Goal: Task Accomplishment & Management: Manage account settings

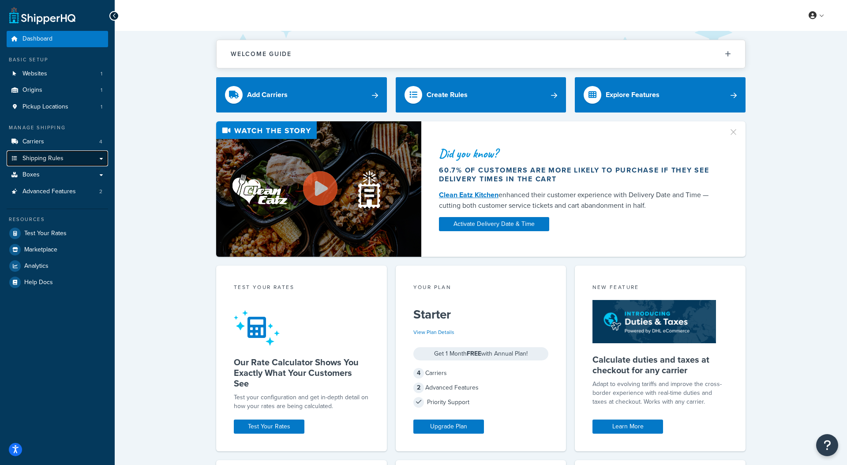
click at [40, 157] on span "Shipping Rules" at bounding box center [42, 158] width 41 height 7
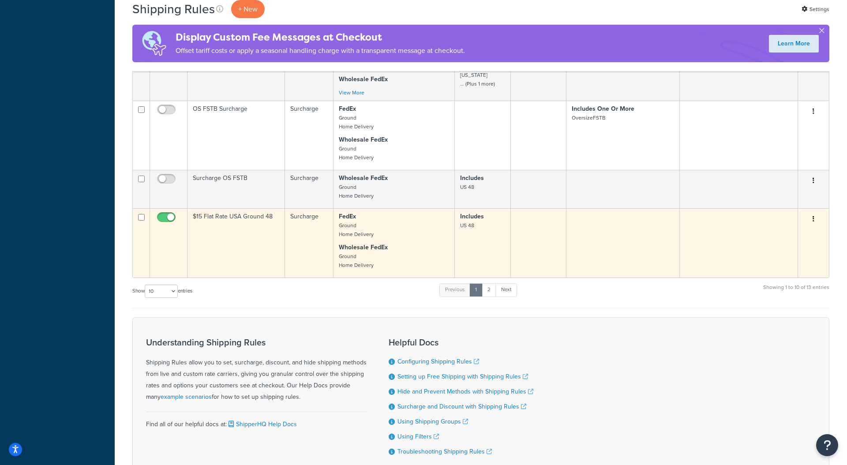
scroll to position [650, 0]
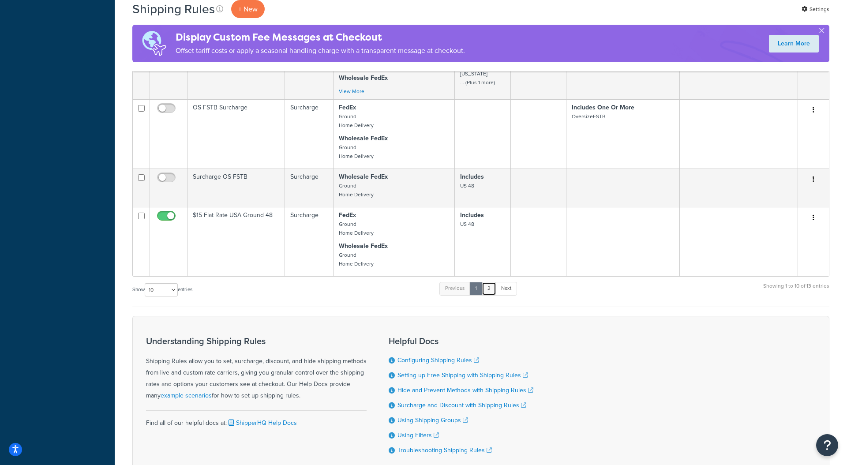
click at [488, 290] on link "2" at bounding box center [489, 288] width 15 height 13
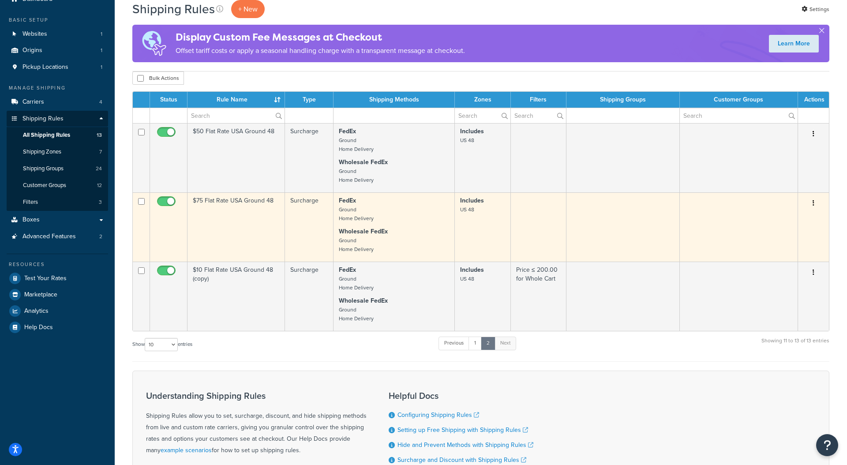
scroll to position [39, 0]
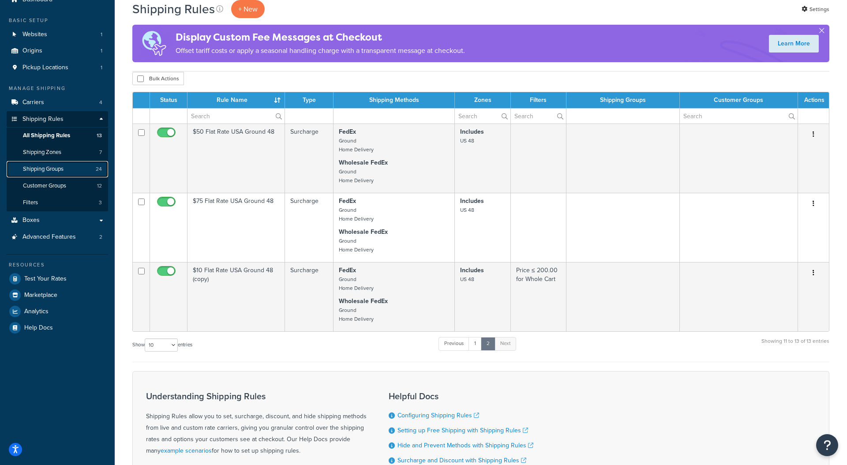
click at [75, 168] on link "Shipping Groups 24" at bounding box center [57, 169] width 101 height 16
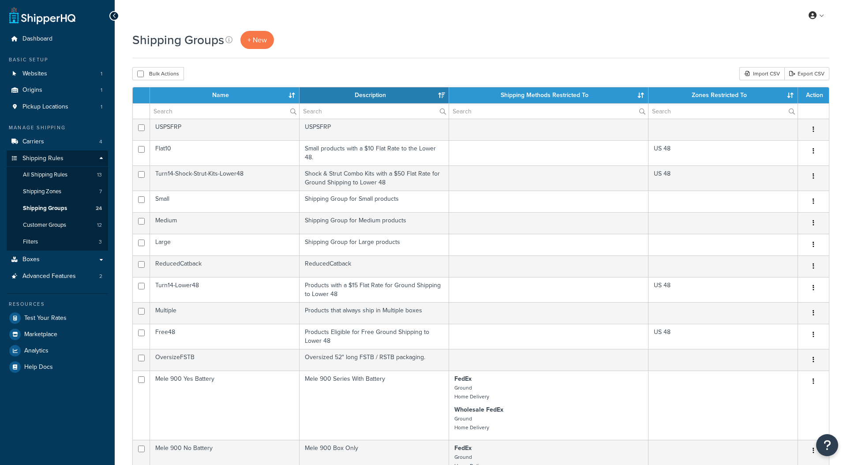
select select "15"
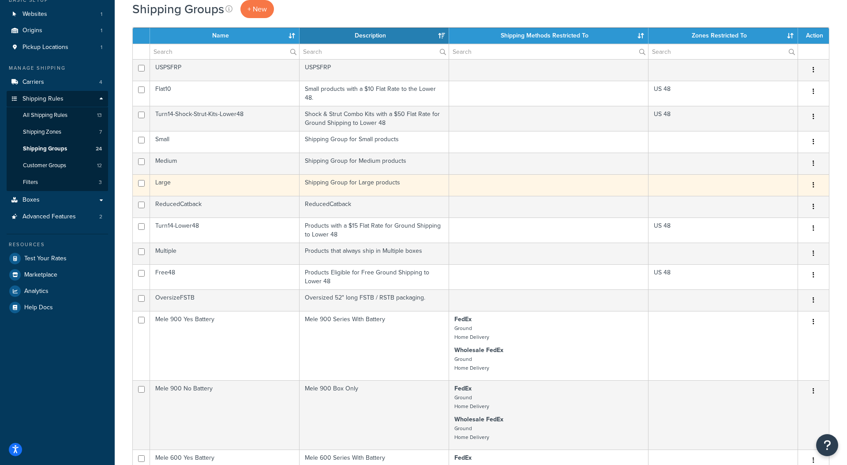
scroll to position [67, 0]
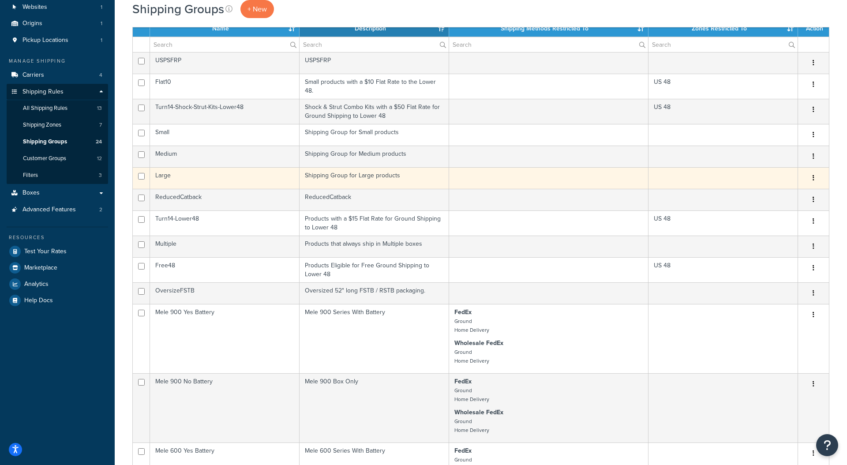
click at [163, 177] on td "Large" at bounding box center [225, 178] width 150 height 22
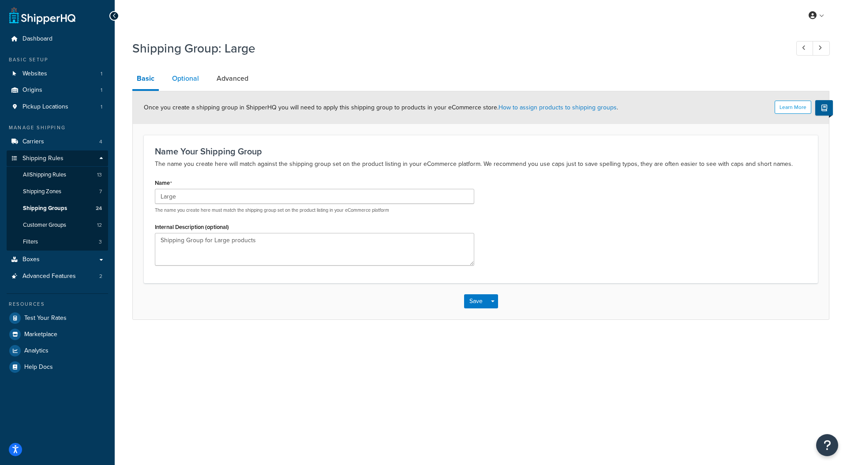
click at [194, 82] on link "Optional" at bounding box center [186, 78] width 36 height 21
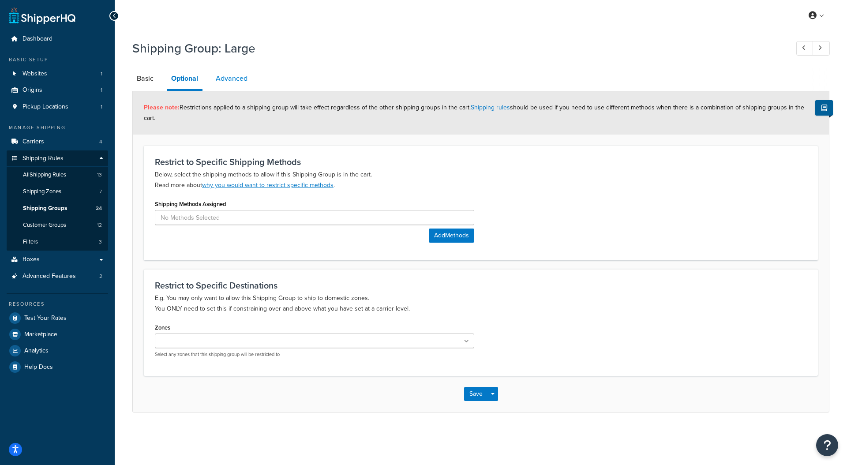
click at [230, 79] on link "Advanced" at bounding box center [231, 78] width 41 height 21
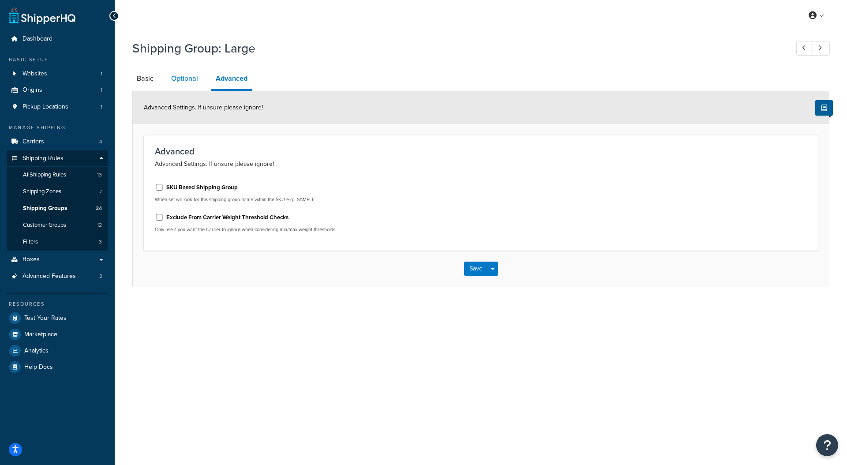
click at [174, 80] on link "Optional" at bounding box center [185, 78] width 36 height 21
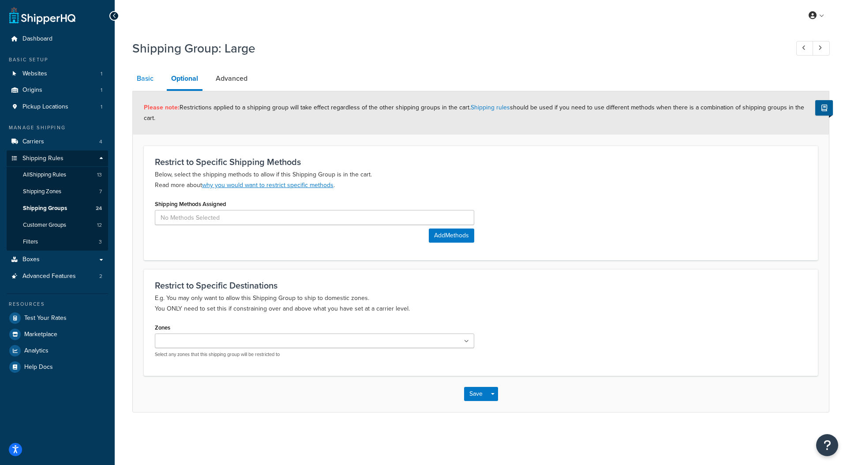
click at [147, 79] on link "Basic" at bounding box center [145, 78] width 26 height 21
click at [56, 211] on span "Shipping Groups" at bounding box center [45, 208] width 44 height 7
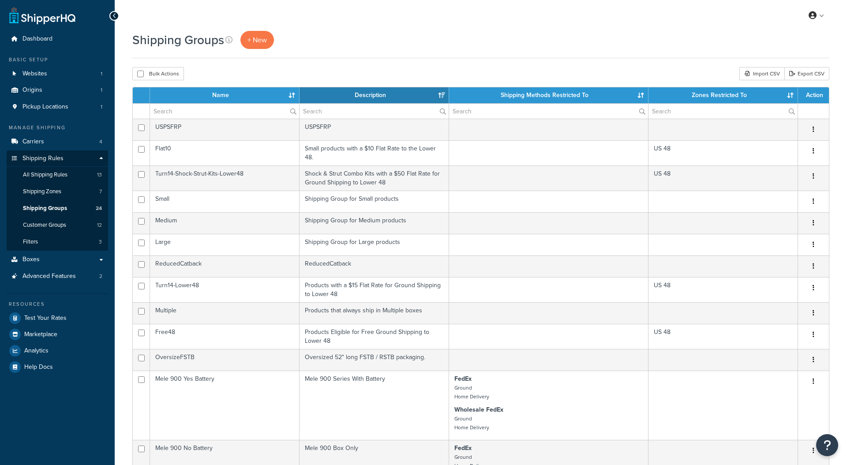
select select "15"
click at [53, 174] on span "All Shipping Rules" at bounding box center [45, 174] width 45 height 7
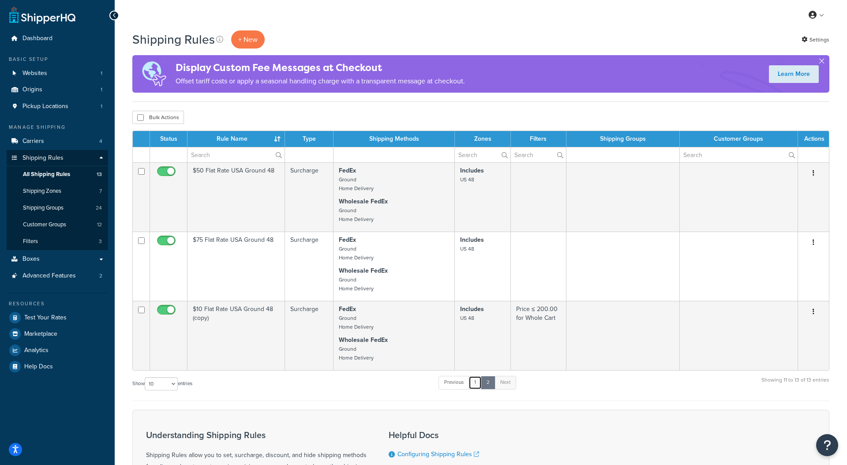
click at [475, 383] on link "1" at bounding box center [474, 382] width 13 height 13
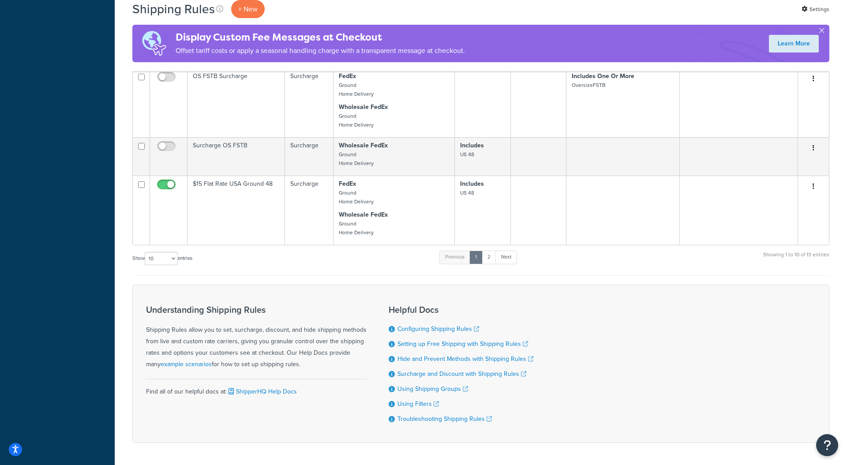
scroll to position [696, 0]
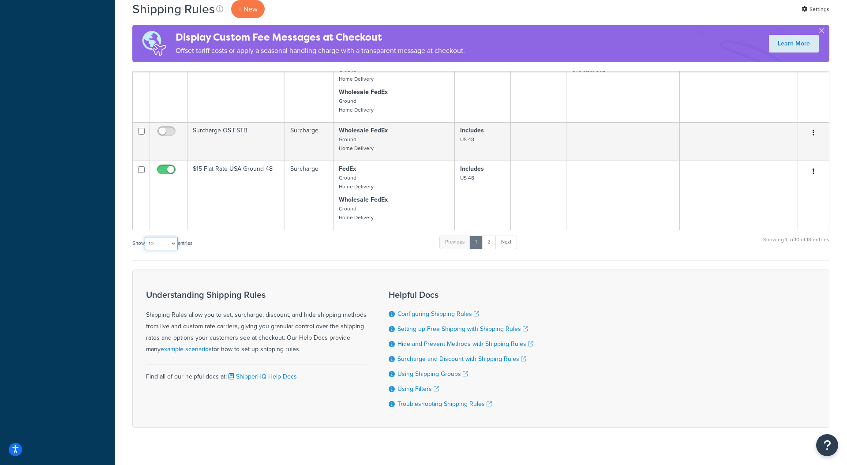
click at [176, 241] on select "10 15 25 50 100 1000" at bounding box center [161, 243] width 33 height 13
click at [168, 243] on select "10 15 25 50 100 1000" at bounding box center [161, 243] width 33 height 13
select select "15"
click at [146, 237] on select "10 15 25 50 100 1000" at bounding box center [161, 243] width 33 height 13
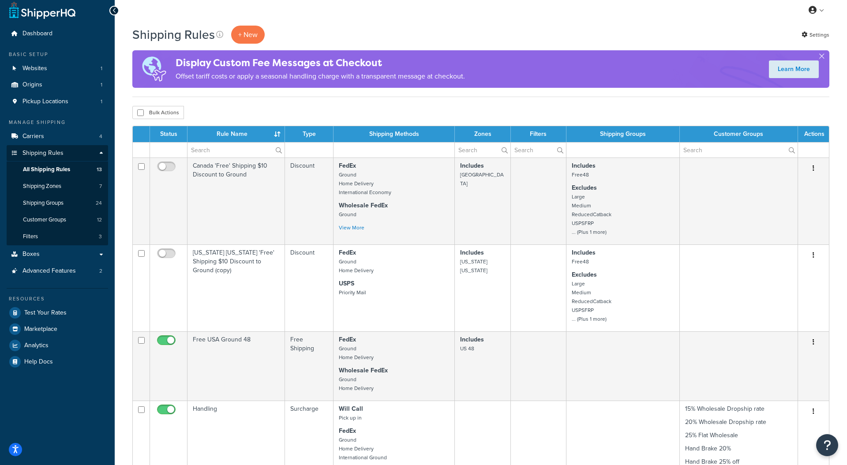
scroll to position [5, 0]
click at [61, 273] on span "Advanced Features" at bounding box center [48, 271] width 53 height 7
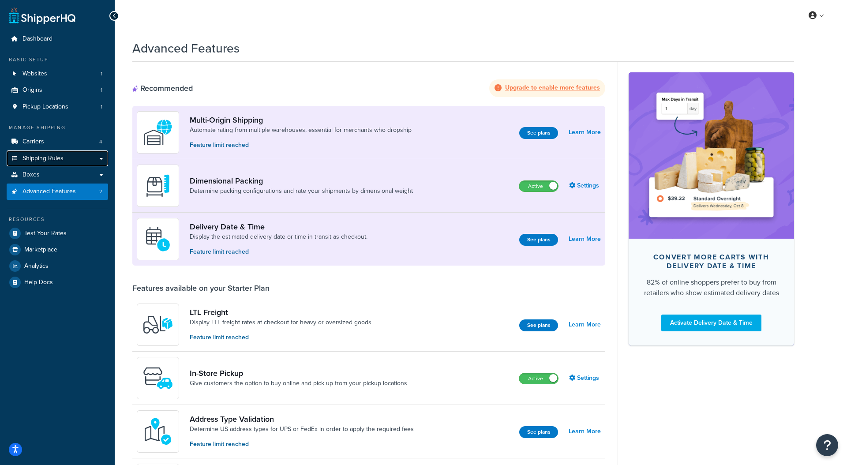
click at [99, 158] on link "Shipping Rules" at bounding box center [57, 158] width 101 height 16
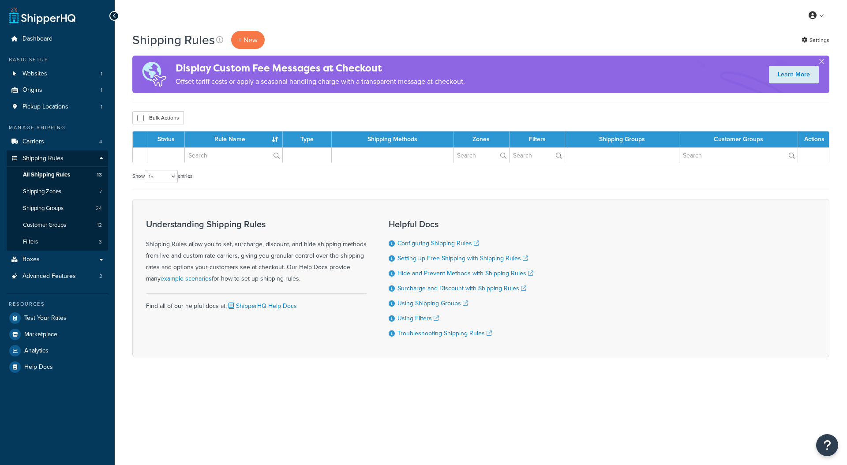
select select "15"
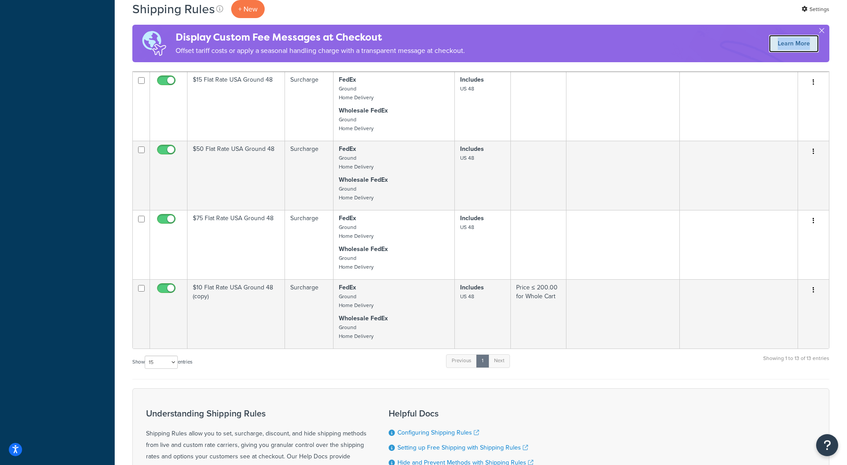
scroll to position [923, 0]
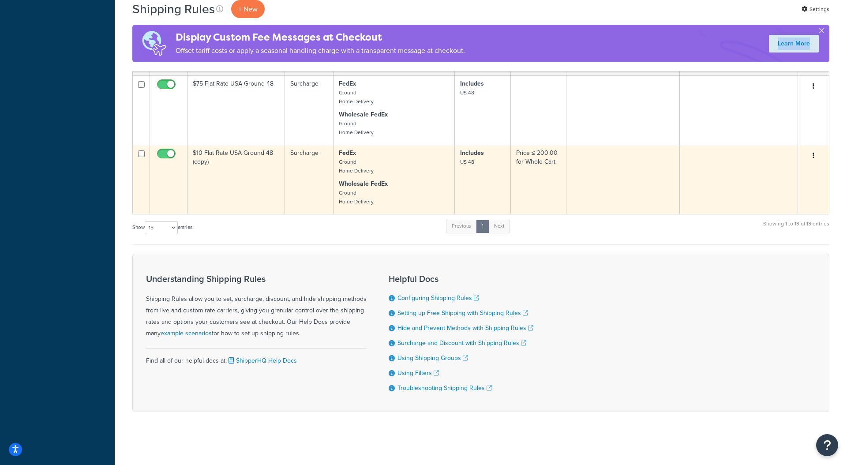
click at [816, 153] on button "button" at bounding box center [813, 156] width 12 height 14
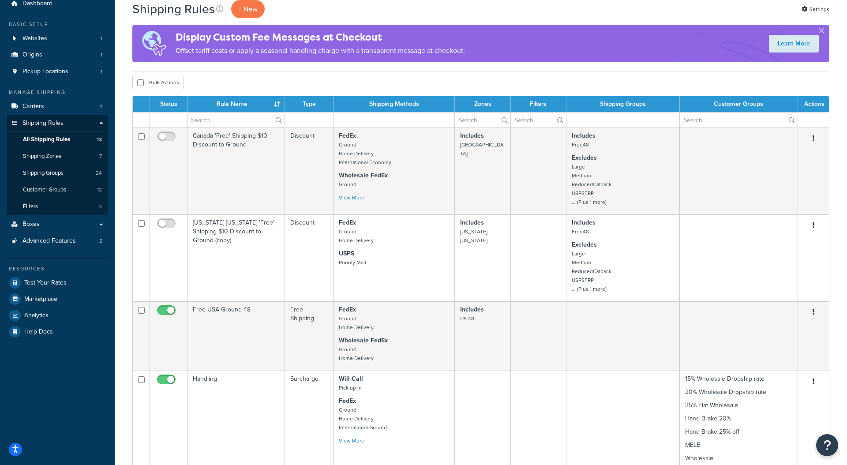
scroll to position [30, 0]
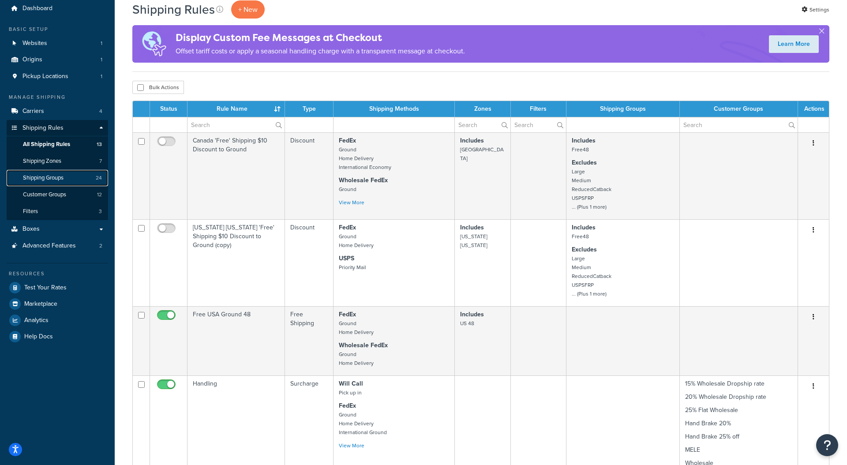
click at [56, 178] on span "Shipping Groups" at bounding box center [43, 177] width 41 height 7
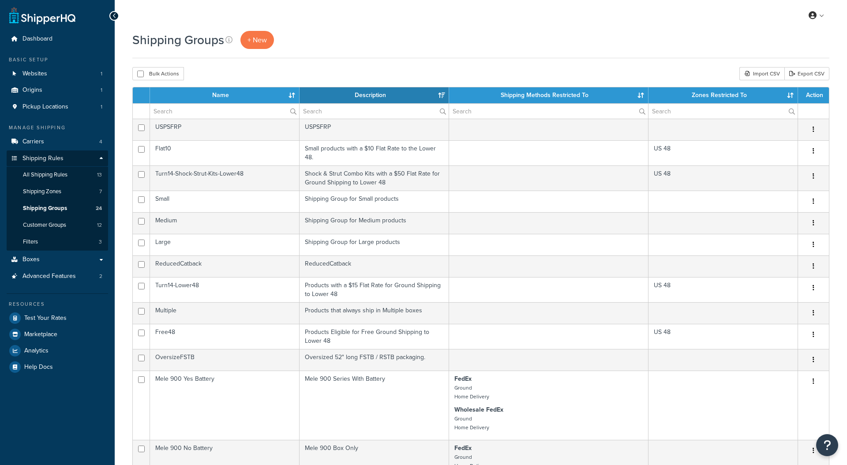
select select "15"
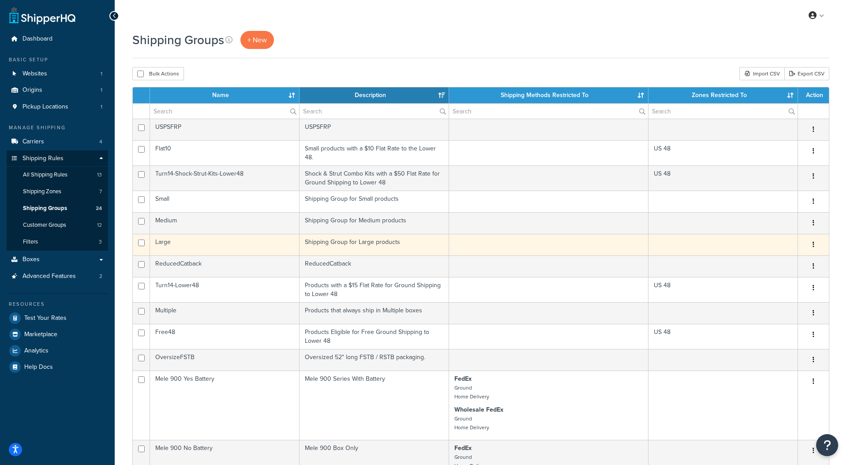
click at [815, 245] on button "button" at bounding box center [813, 245] width 12 height 14
click at [782, 259] on link "Edit" at bounding box center [778, 263] width 70 height 18
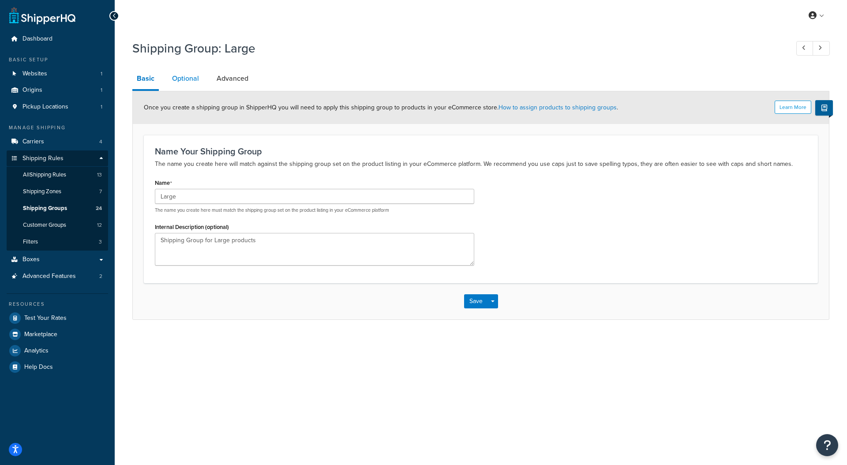
click at [180, 81] on link "Optional" at bounding box center [186, 78] width 36 height 21
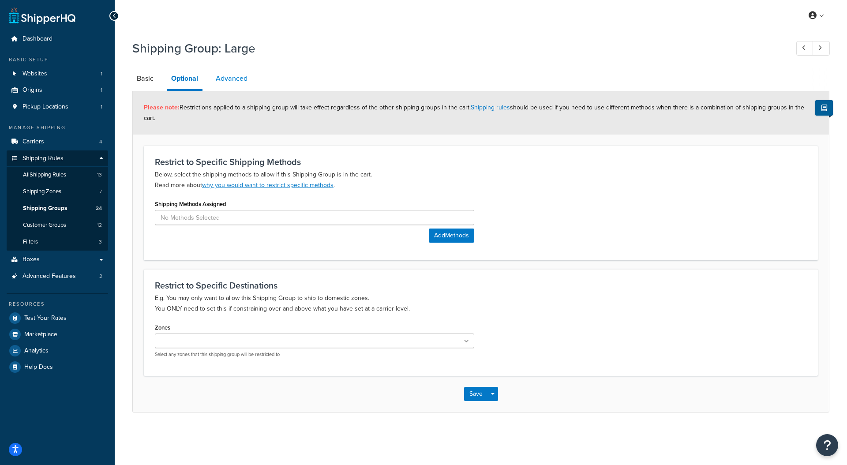
click at [226, 79] on link "Advanced" at bounding box center [231, 78] width 41 height 21
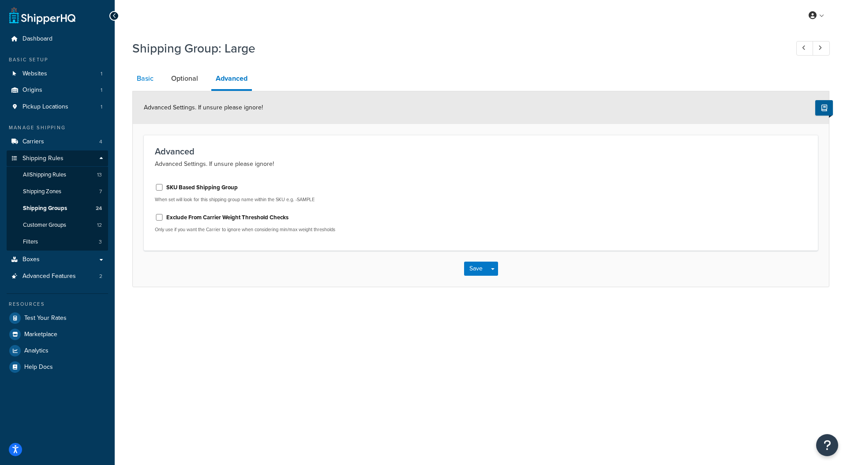
click at [147, 78] on link "Basic" at bounding box center [145, 78] width 26 height 21
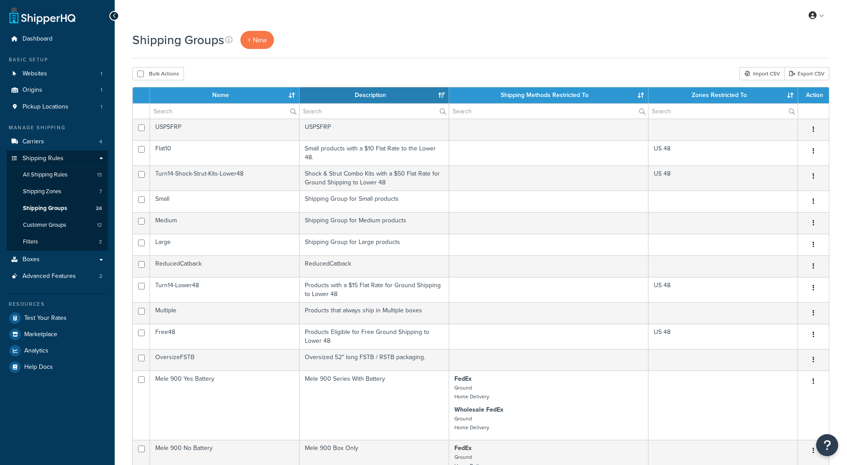
select select "15"
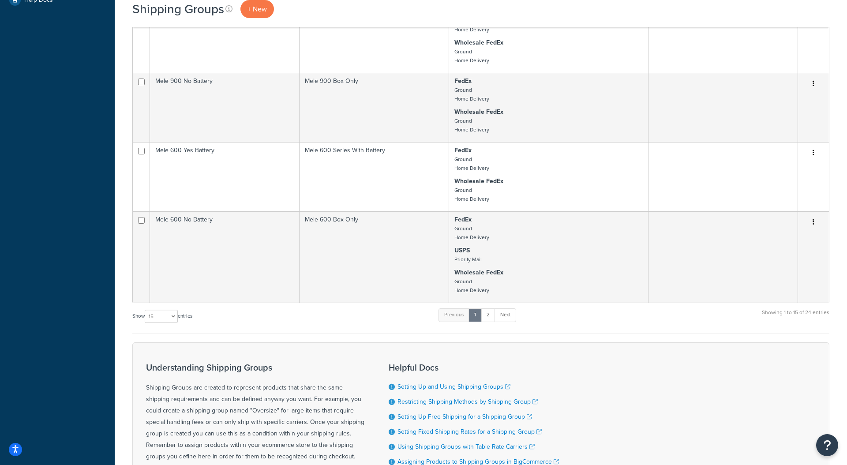
scroll to position [471, 0]
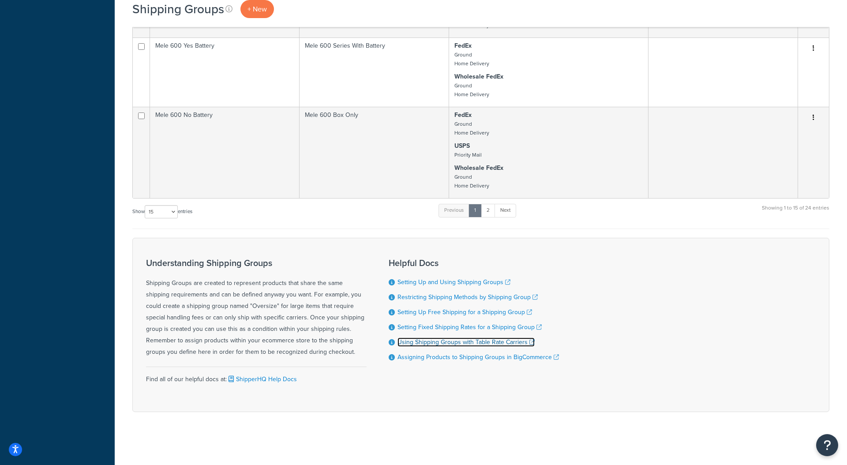
click at [456, 345] on link "Using Shipping Groups with Table Rate Carriers" at bounding box center [465, 341] width 137 height 9
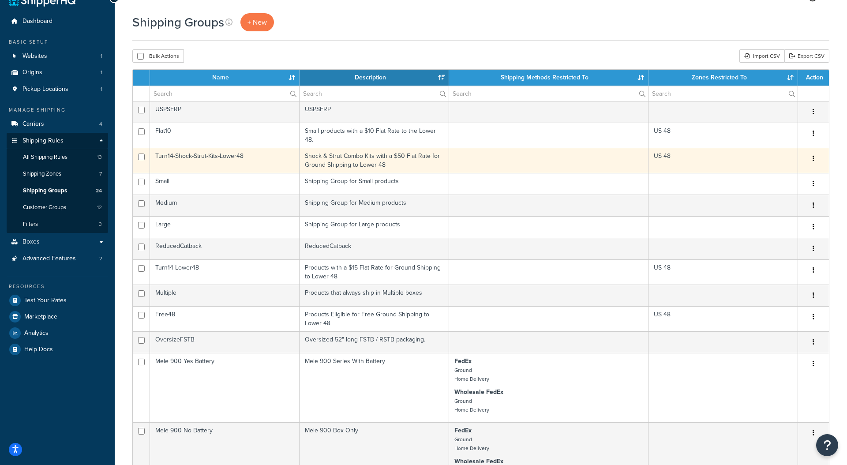
scroll to position [0, 0]
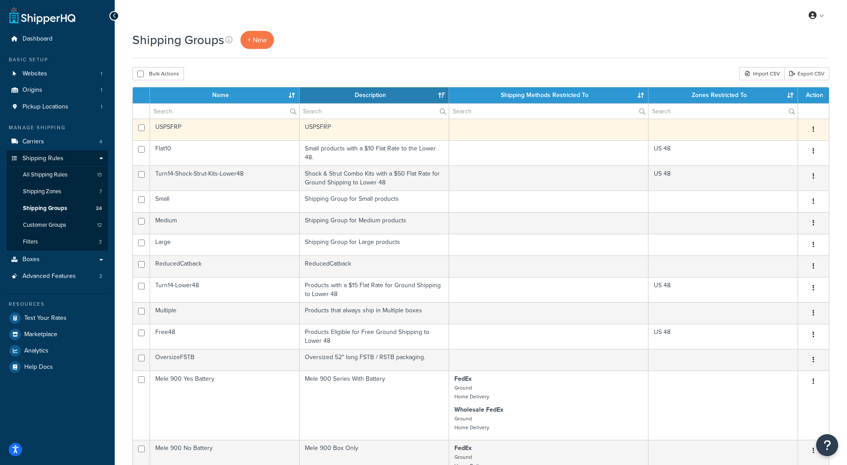
click at [816, 131] on button "button" at bounding box center [813, 130] width 12 height 14
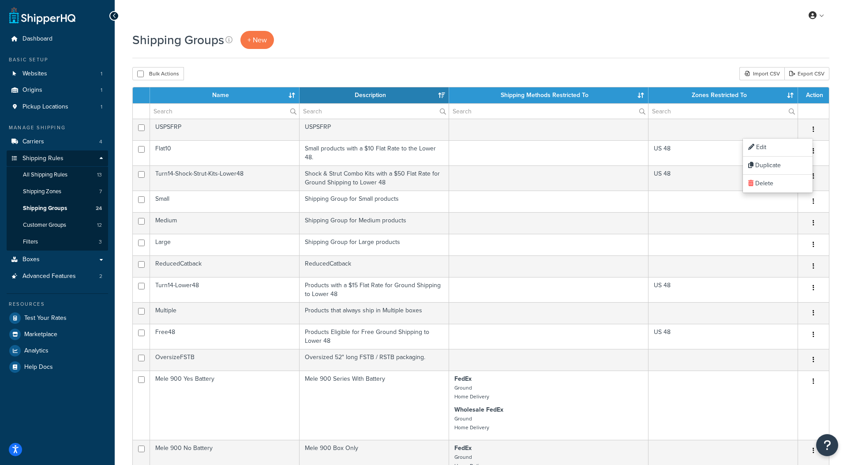
click at [466, 14] on div "My Profile Billing Global Settings Contact Us Logout" at bounding box center [481, 15] width 732 height 31
click at [251, 37] on span "+ New" at bounding box center [256, 40] width 19 height 10
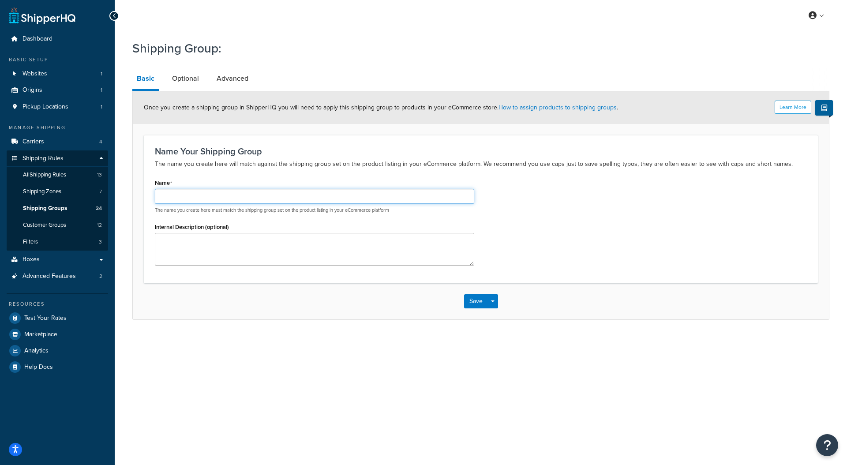
click at [224, 195] on input "Name" at bounding box center [314, 196] width 319 height 15
type input "SkidPlate-Large"
click at [657, 218] on div "Name SkidPlate-Large The name you create here must match the shipping group set…" at bounding box center [480, 223] width 665 height 95
click at [192, 82] on link "Optional" at bounding box center [186, 78] width 36 height 21
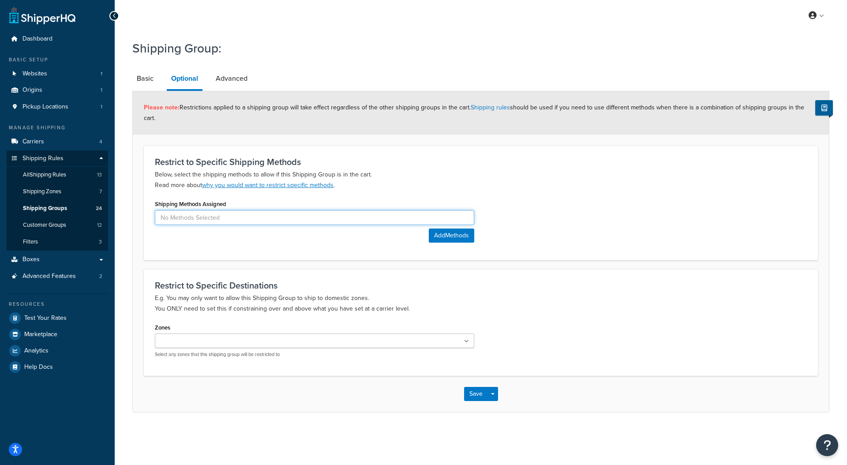
click at [205, 210] on input at bounding box center [314, 217] width 319 height 15
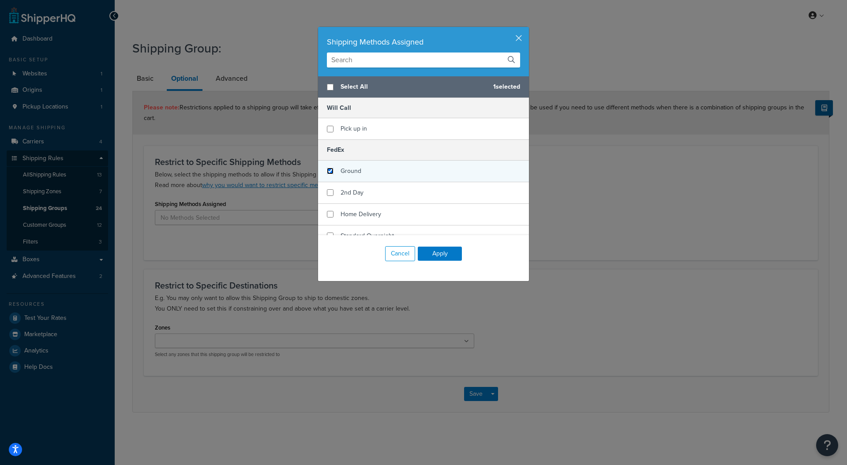
click at [331, 171] on input "checkbox" at bounding box center [330, 171] width 7 height 7
checkbox input "true"
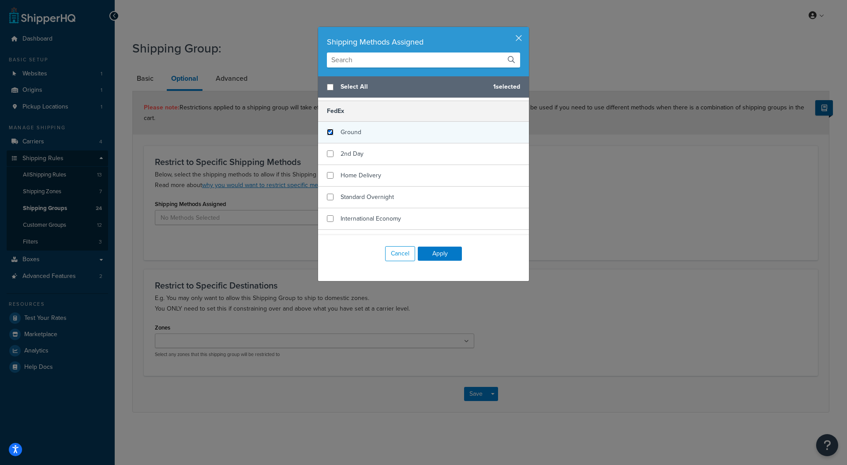
scroll to position [39, 0]
checkbox input "true"
click at [331, 153] on div "2nd Day" at bounding box center [423, 150] width 211 height 22
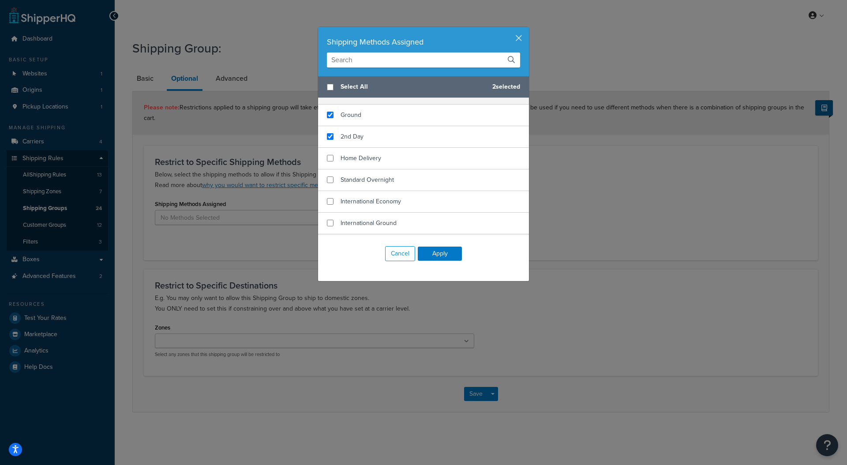
scroll to position [0, 0]
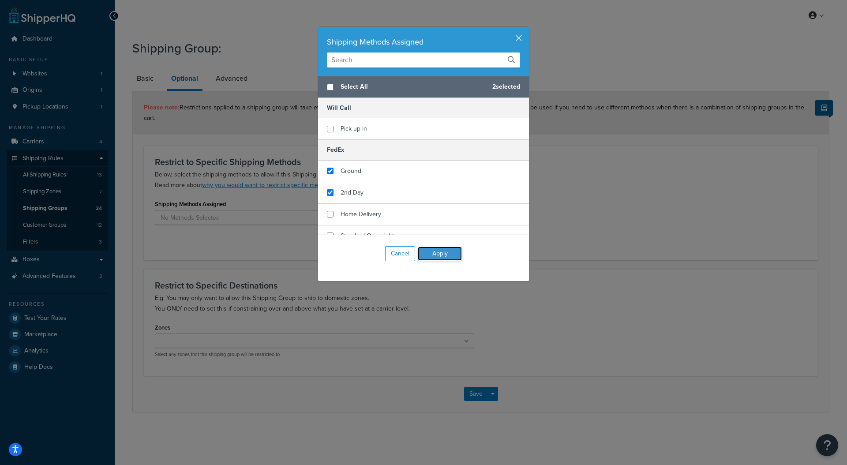
click at [445, 254] on button "Apply" at bounding box center [440, 254] width 44 height 14
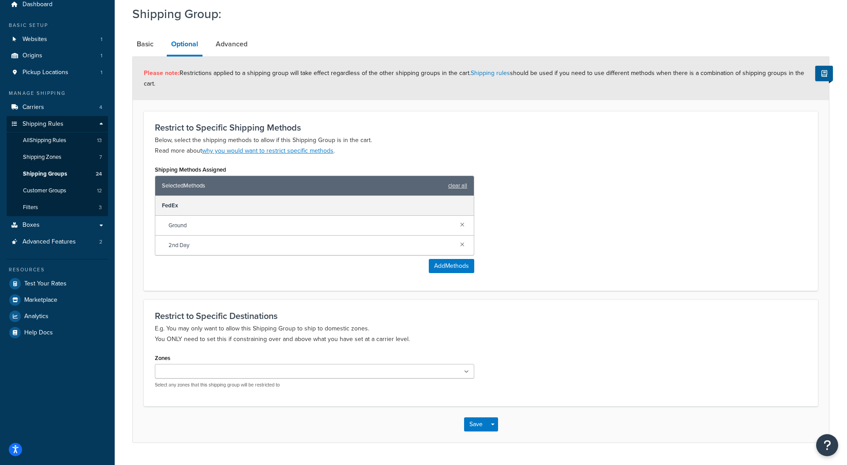
scroll to position [46, 0]
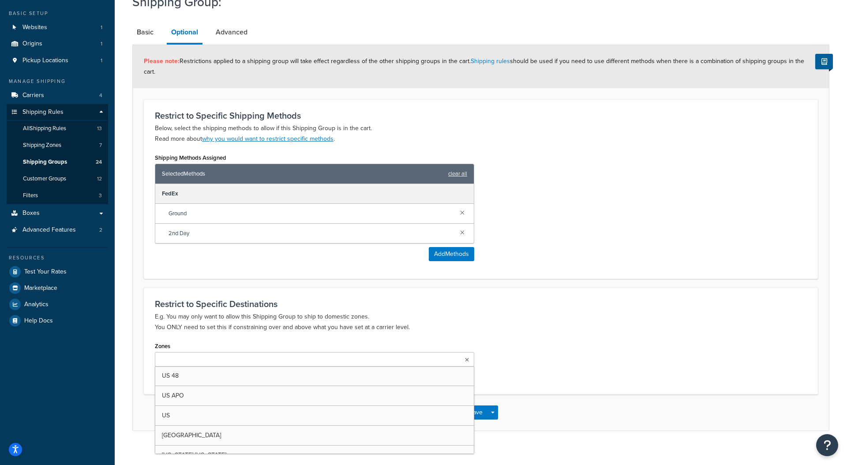
click at [468, 357] on icon at bounding box center [467, 359] width 4 height 5
click at [457, 315] on p "E.g. You may only want to allow this Shipping Group to ship to domestic zones. …" at bounding box center [481, 321] width 652 height 21
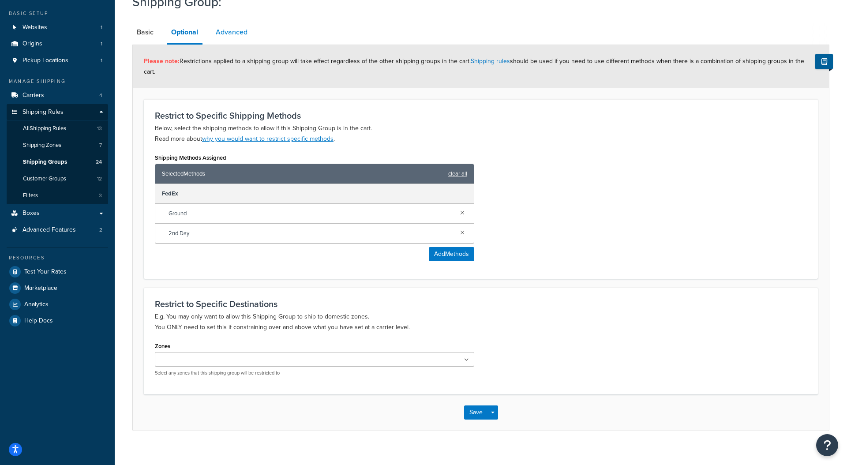
click at [224, 30] on link "Advanced" at bounding box center [231, 32] width 41 height 21
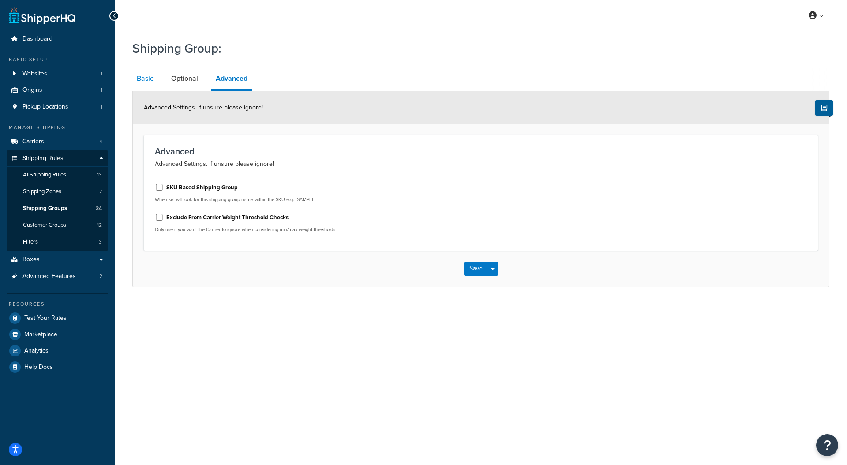
click at [145, 76] on link "Basic" at bounding box center [145, 78] width 26 height 21
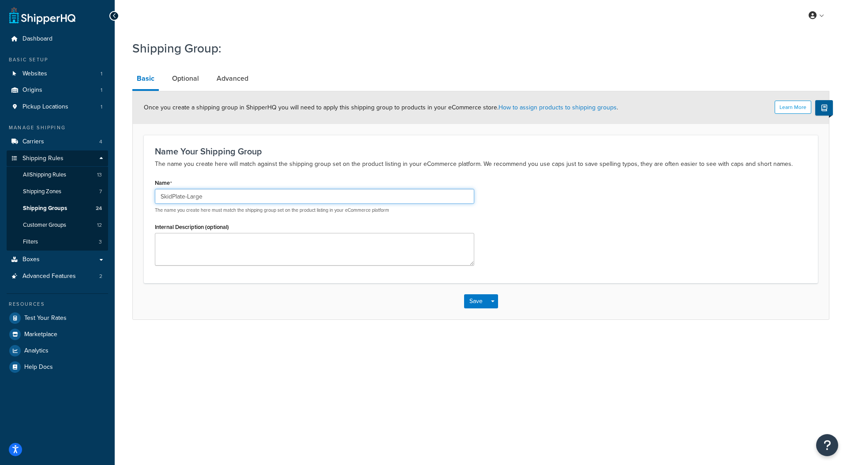
drag, startPoint x: 183, startPoint y: 198, endPoint x: 145, endPoint y: 196, distance: 38.4
click at [145, 196] on div "Name Your Shipping Group The name you create here will match against the shippi…" at bounding box center [481, 209] width 674 height 148
click at [477, 300] on button "Save" at bounding box center [476, 301] width 24 height 14
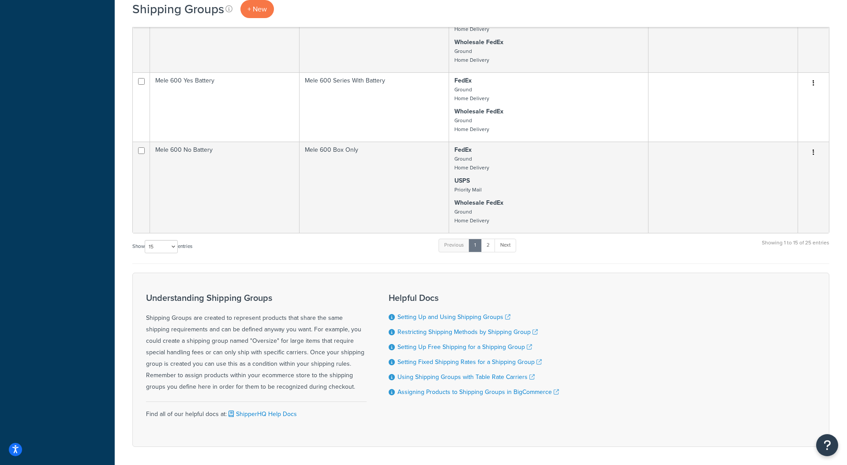
scroll to position [517, 0]
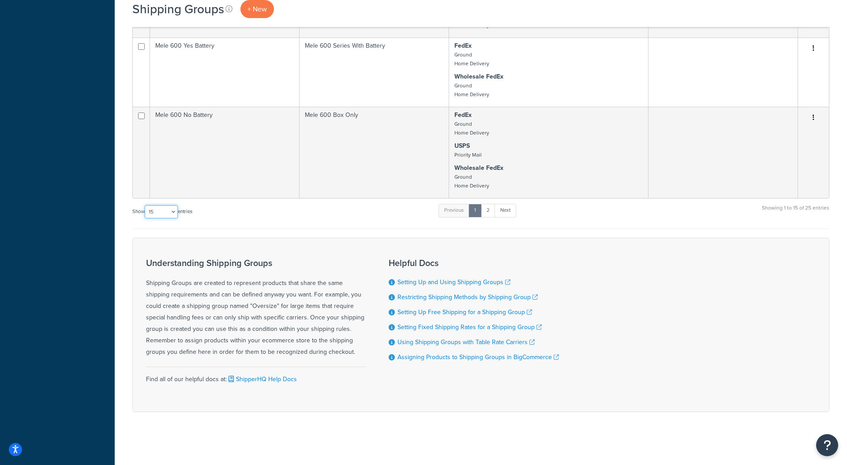
click at [175, 208] on select "10 15 25 50 100" at bounding box center [161, 211] width 33 height 13
select select "25"
click at [146, 218] on select "10 15 25 50 100" at bounding box center [161, 211] width 33 height 13
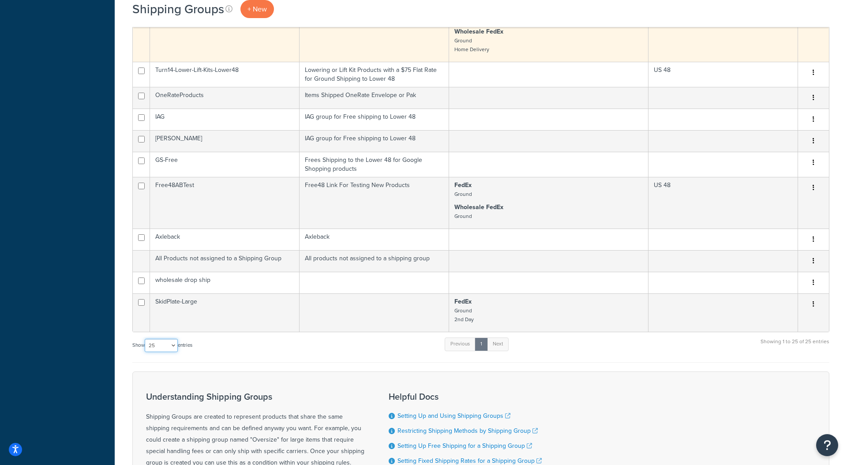
scroll to position [787, 0]
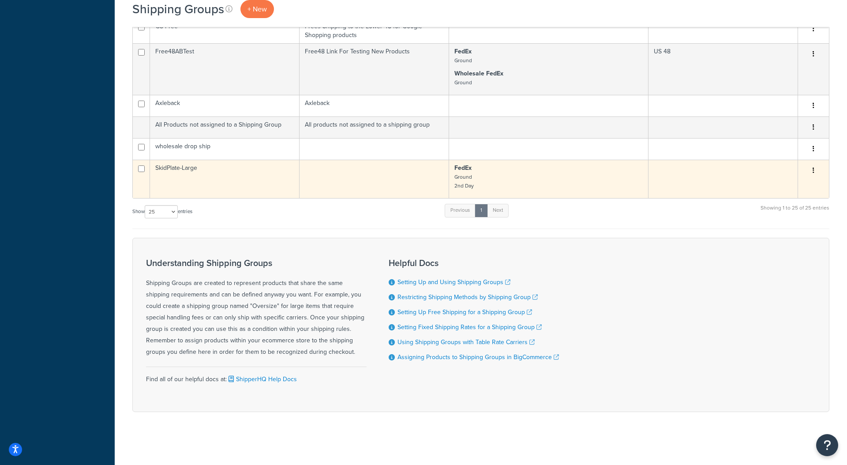
click at [812, 171] on icon "button" at bounding box center [813, 170] width 2 height 6
click at [765, 185] on link "Edit" at bounding box center [778, 189] width 70 height 18
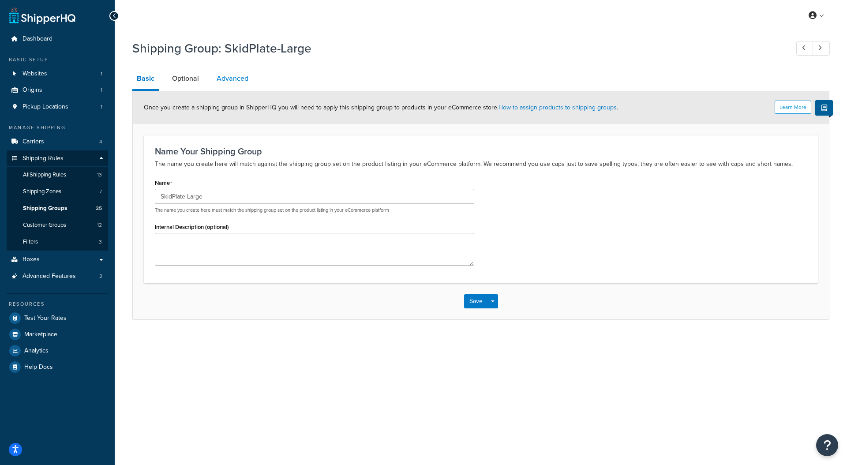
click at [236, 80] on link "Advanced" at bounding box center [232, 78] width 41 height 21
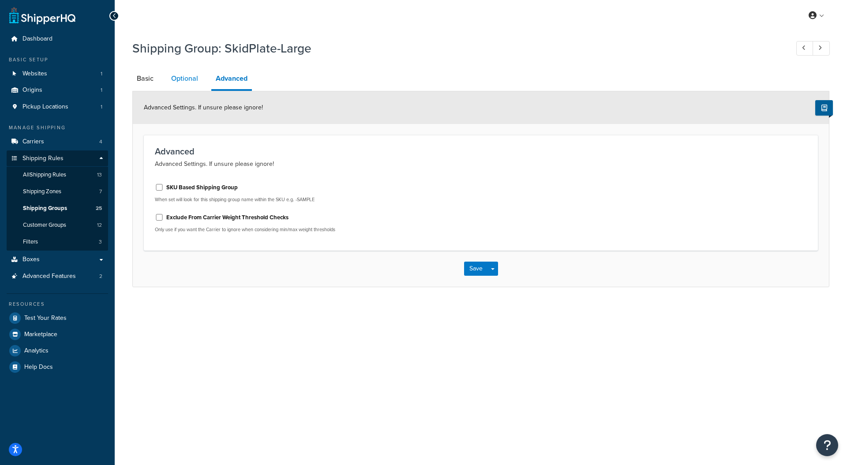
click at [186, 82] on link "Optional" at bounding box center [185, 78] width 36 height 21
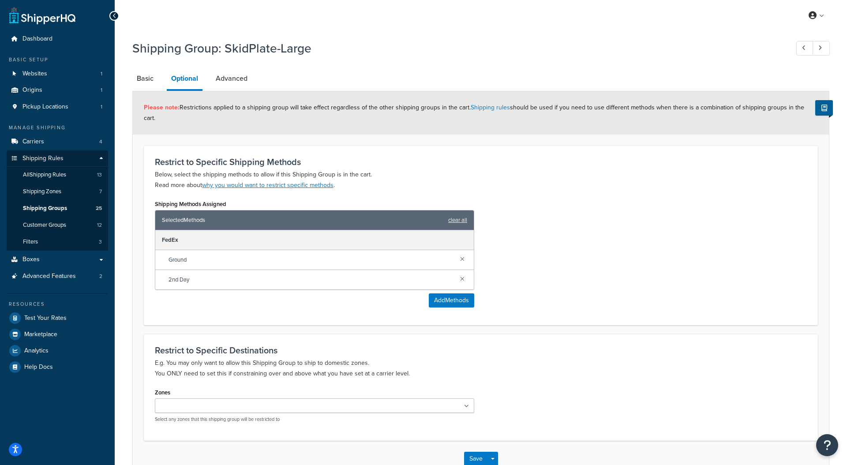
scroll to position [46, 0]
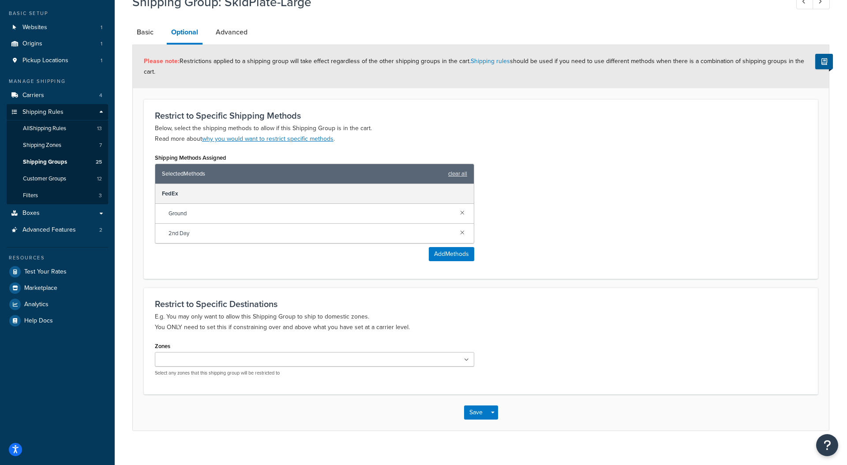
click at [390, 352] on ul at bounding box center [314, 359] width 319 height 15
click at [475, 311] on p "E.g. You may only want to allow this Shipping Group to ship to domestic zones. …" at bounding box center [481, 321] width 652 height 21
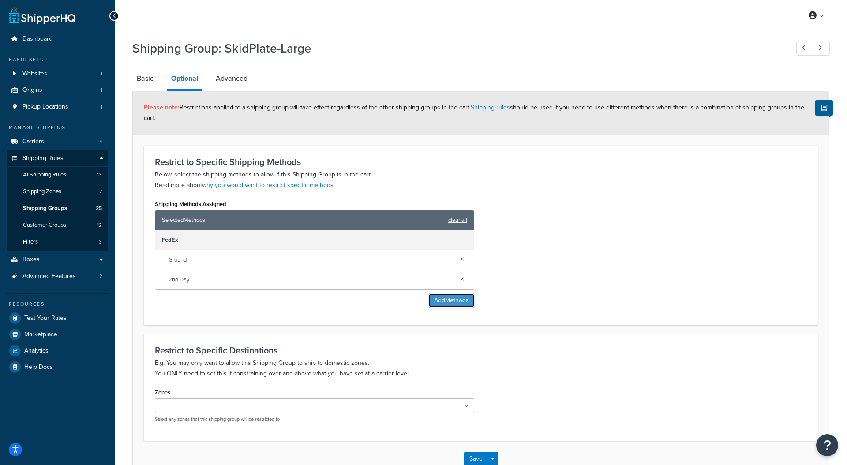
click at [461, 293] on button "Add Methods" at bounding box center [451, 300] width 45 height 14
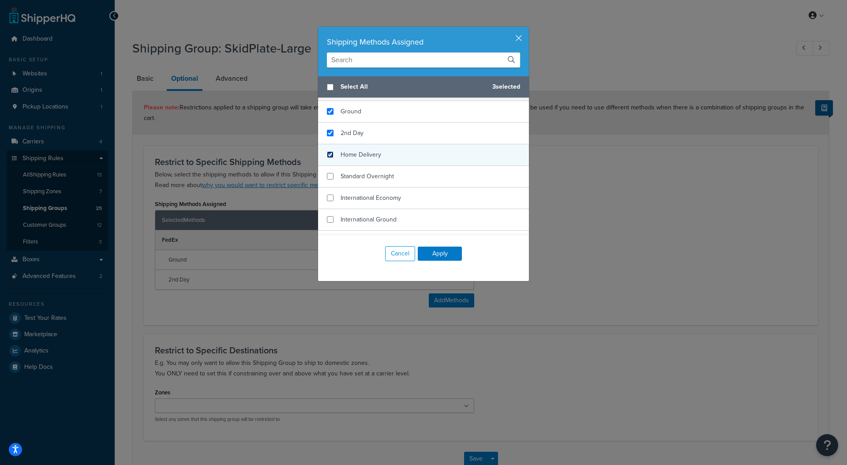
click at [329, 153] on input "checkbox" at bounding box center [330, 154] width 7 height 7
checkbox input "true"
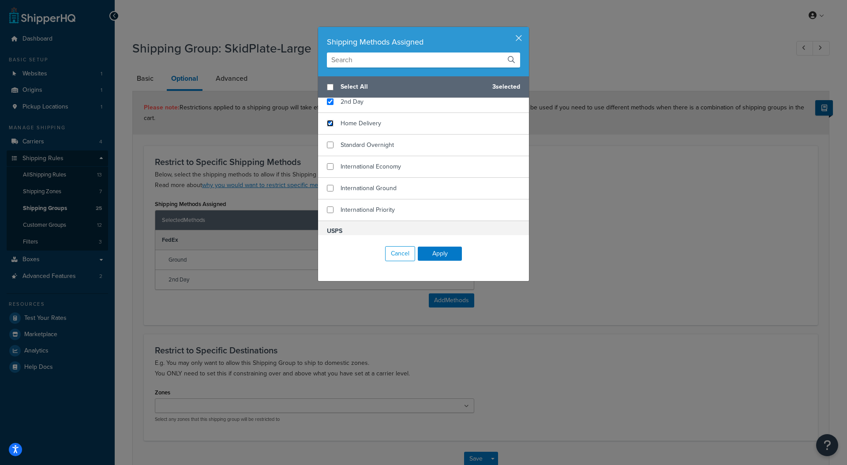
scroll to position [97, 0]
click at [443, 254] on button "Apply" at bounding box center [440, 254] width 44 height 14
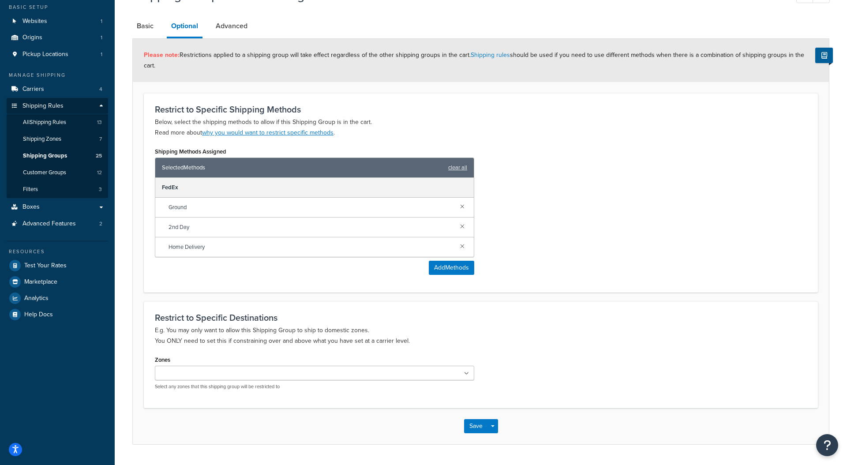
scroll to position [63, 0]
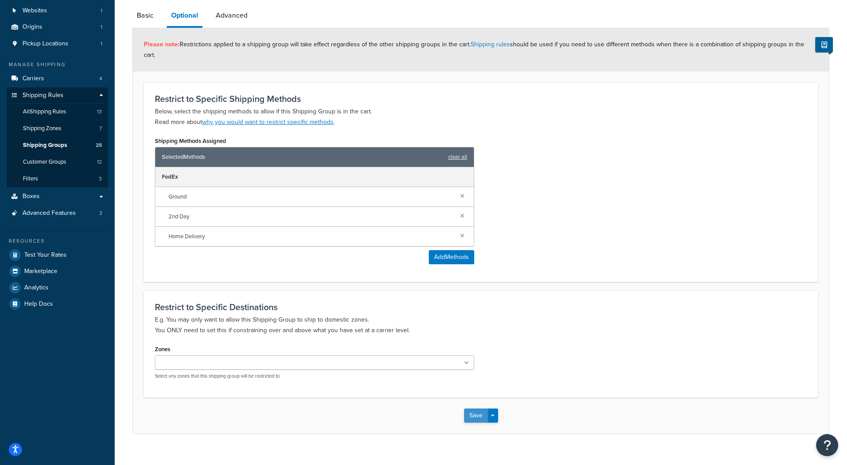
click at [477, 408] on button "Save" at bounding box center [476, 415] width 24 height 14
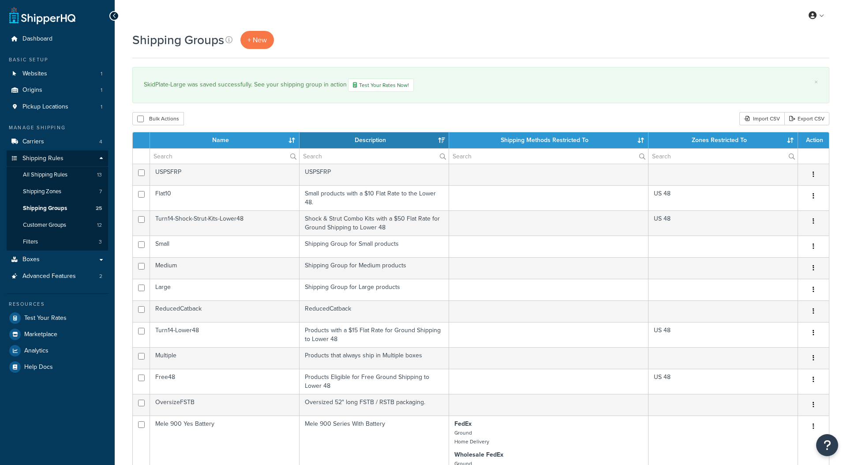
select select "15"
click at [37, 143] on span "Carriers" at bounding box center [33, 141] width 22 height 7
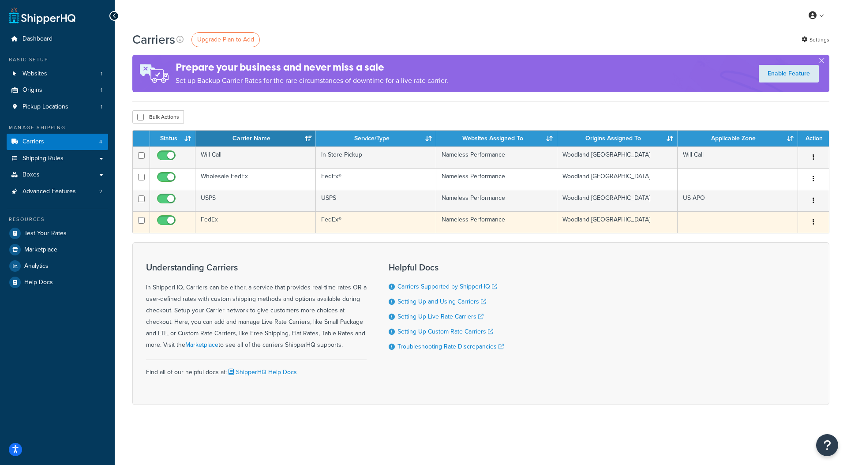
click at [211, 219] on td "FedEx" at bounding box center [255, 222] width 120 height 22
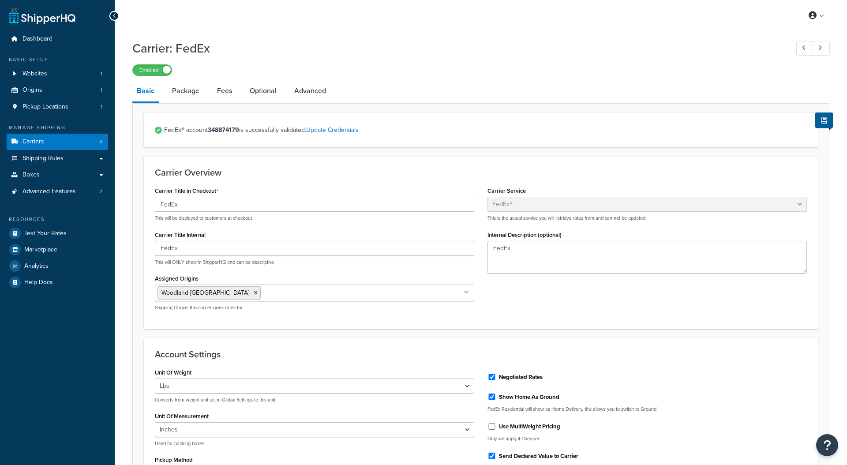
select select "fedEx"
select select "REGULAR_PICKUP"
select select "YOUR_PACKAGING"
click at [187, 91] on link "Package" at bounding box center [186, 90] width 36 height 21
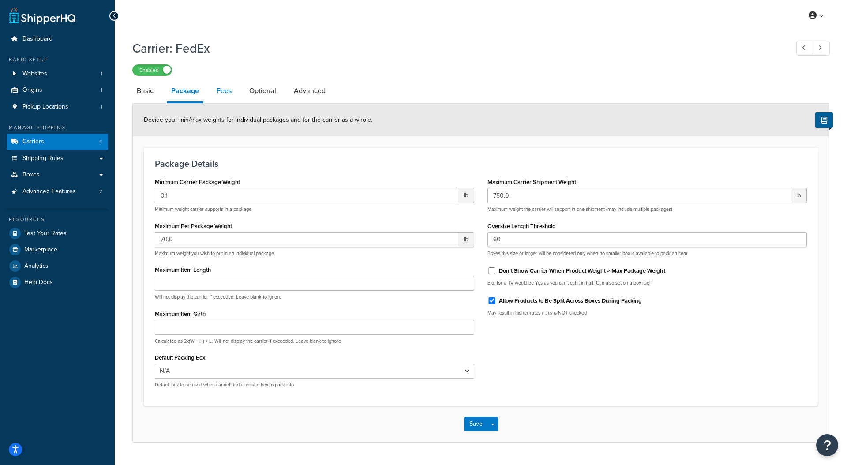
click at [223, 90] on link "Fees" at bounding box center [224, 90] width 24 height 21
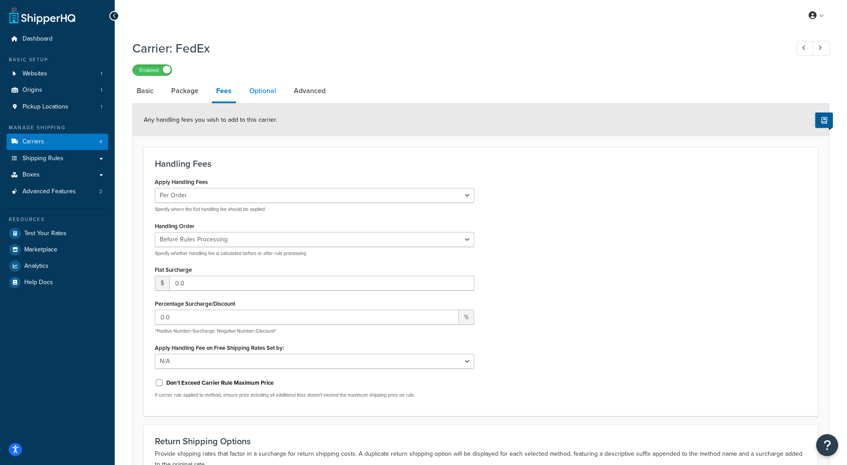
click at [262, 94] on link "Optional" at bounding box center [263, 90] width 36 height 21
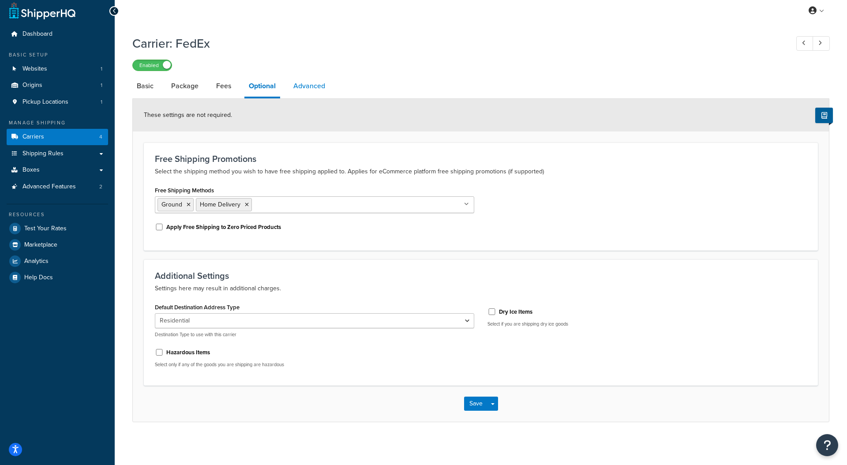
click at [312, 92] on link "Advanced" at bounding box center [309, 85] width 41 height 21
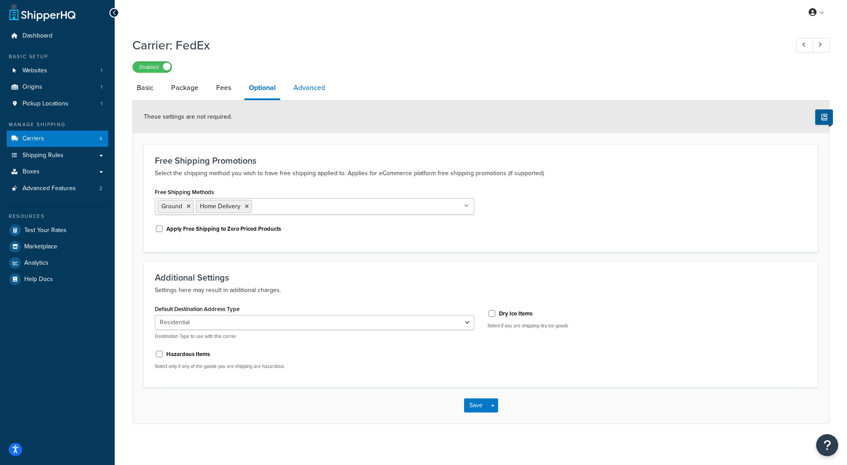
select select "false"
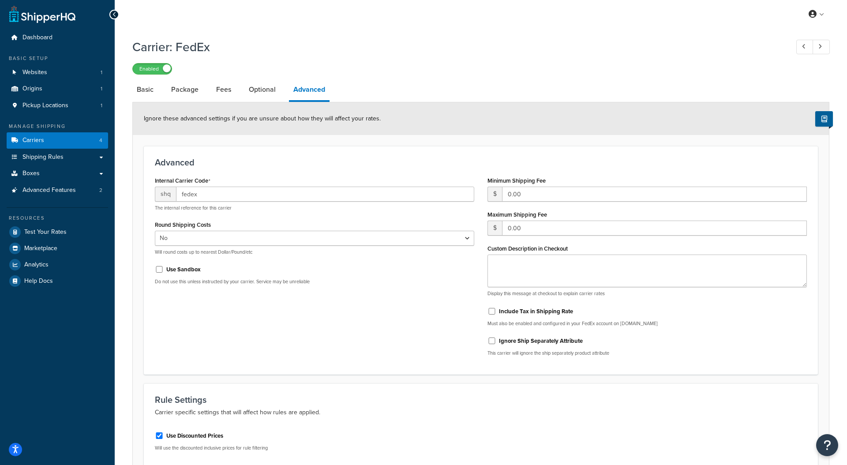
scroll to position [34, 0]
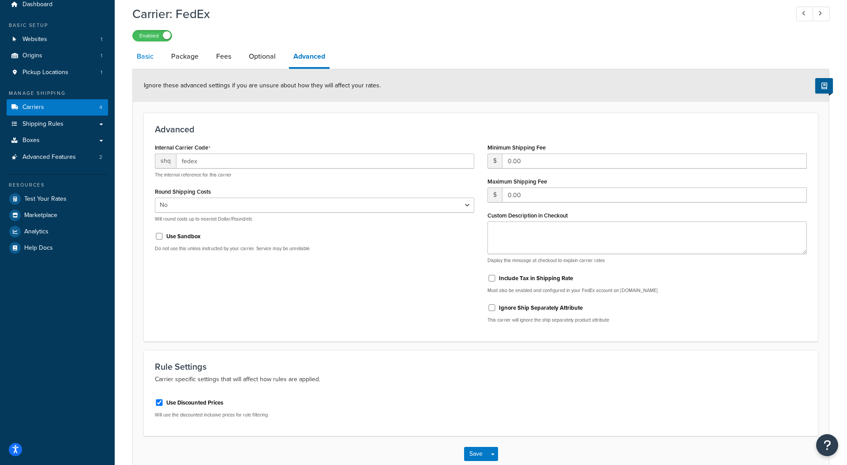
click at [147, 59] on link "Basic" at bounding box center [145, 56] width 26 height 21
select select "fedEx"
select select "REGULAR_PICKUP"
select select "YOUR_PACKAGING"
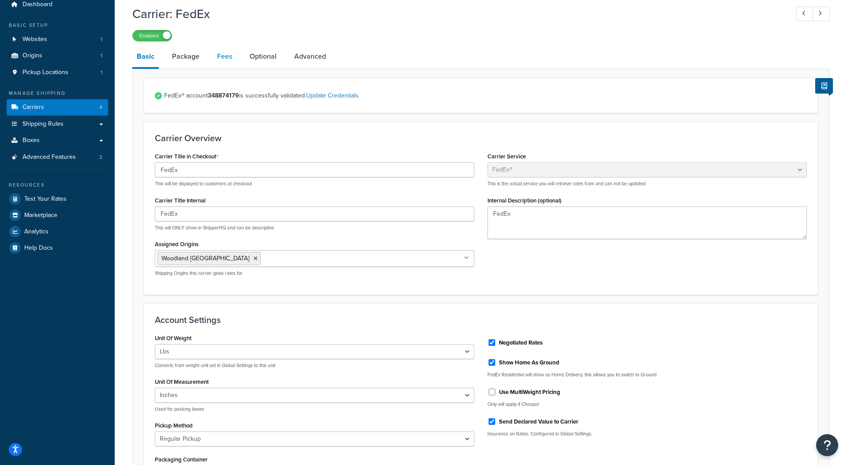
click at [223, 59] on link "Fees" at bounding box center [225, 56] width 24 height 21
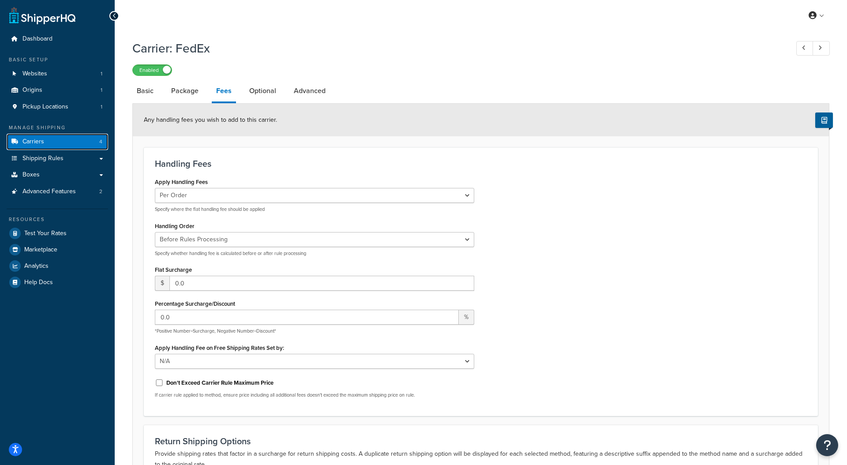
click at [32, 141] on span "Carriers" at bounding box center [33, 141] width 22 height 7
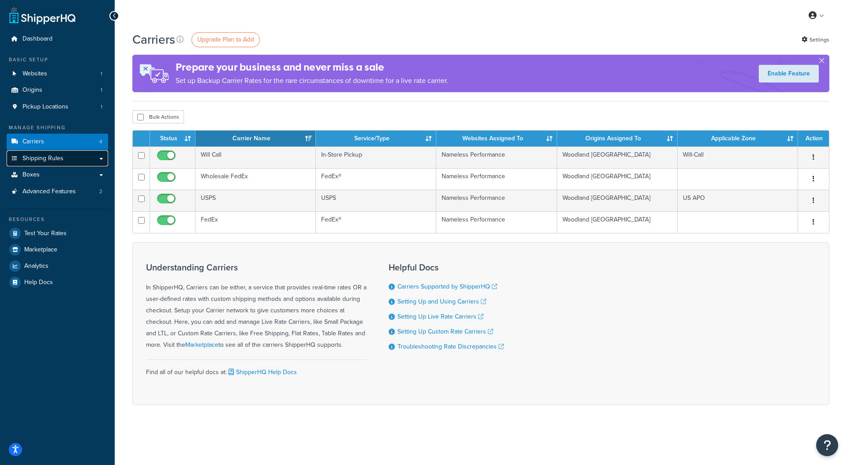
click at [49, 159] on span "Shipping Rules" at bounding box center [42, 158] width 41 height 7
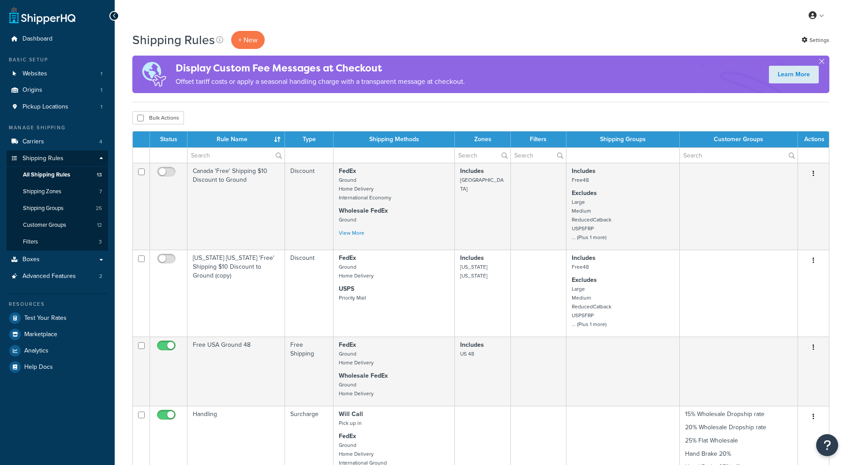
select select "15"
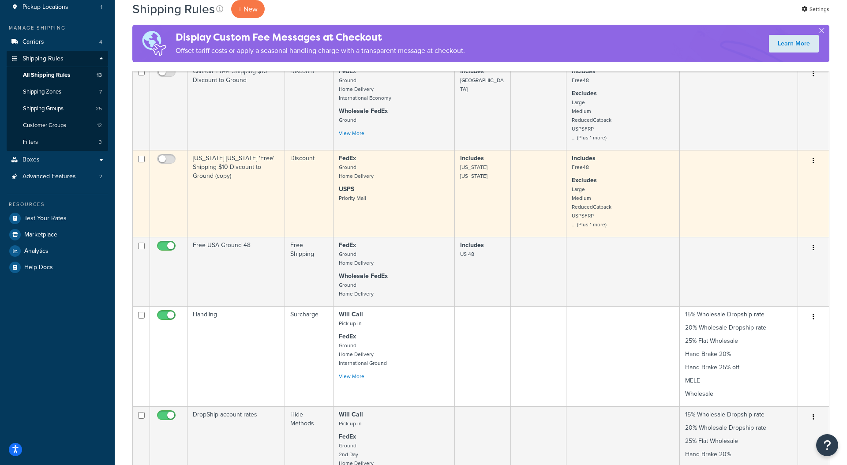
scroll to position [102, 0]
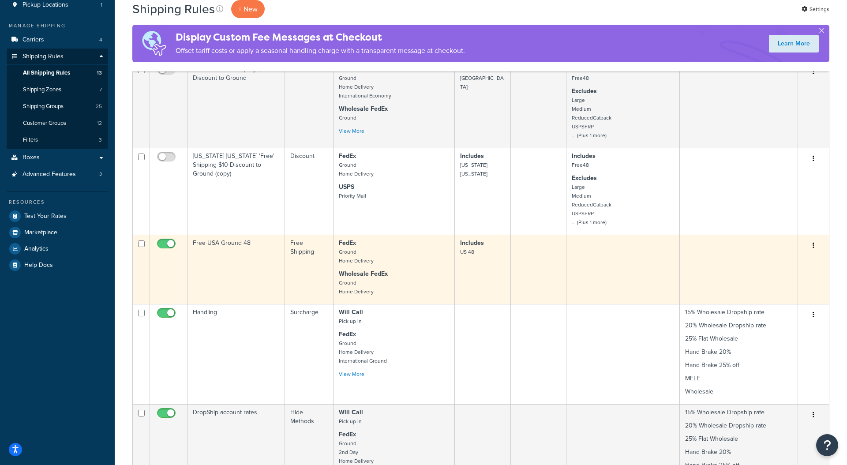
click at [229, 245] on td "Free USA Ground 48" at bounding box center [235, 269] width 97 height 69
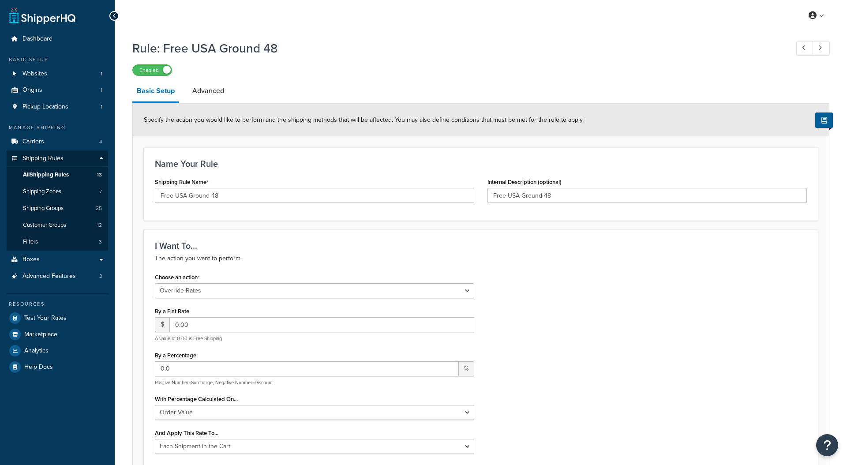
select select "OVERRIDE"
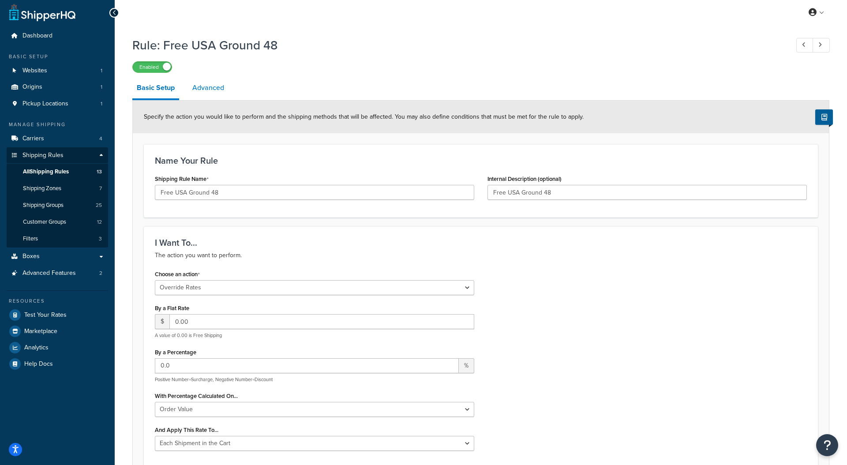
click at [212, 92] on link "Advanced" at bounding box center [208, 87] width 41 height 21
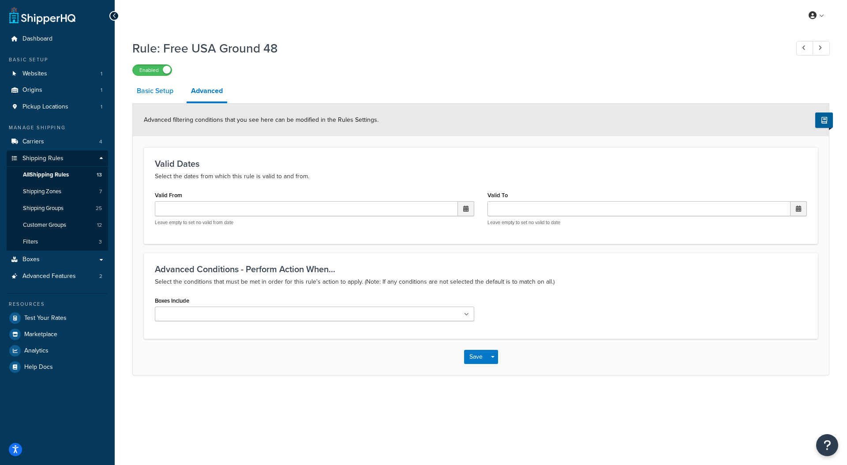
click at [167, 91] on link "Basic Setup" at bounding box center [154, 90] width 45 height 21
select select "OVERRIDE"
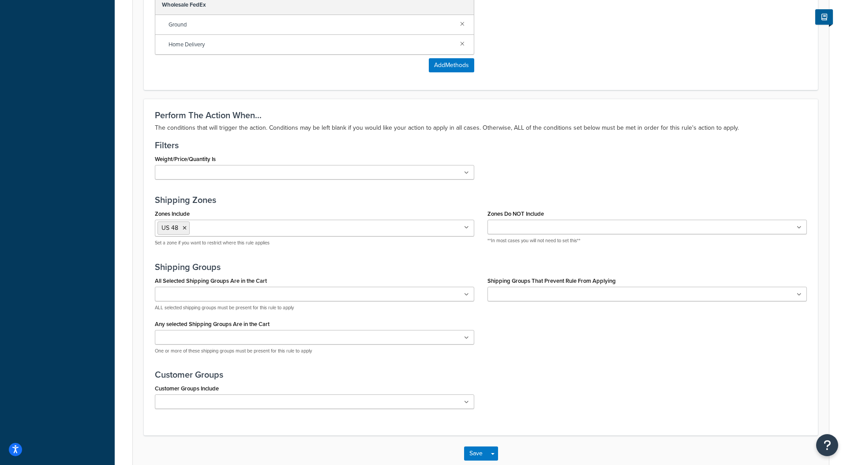
scroll to position [671, 0]
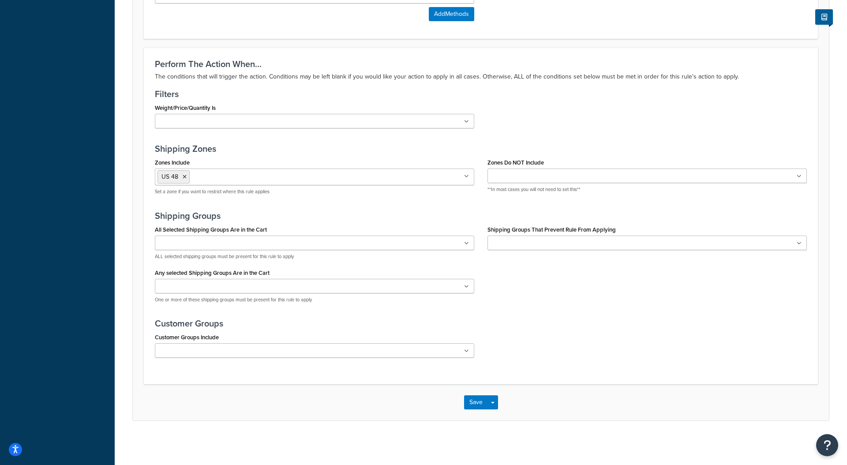
click at [801, 241] on icon at bounding box center [799, 243] width 5 height 5
click at [475, 405] on button "Save" at bounding box center [476, 402] width 24 height 14
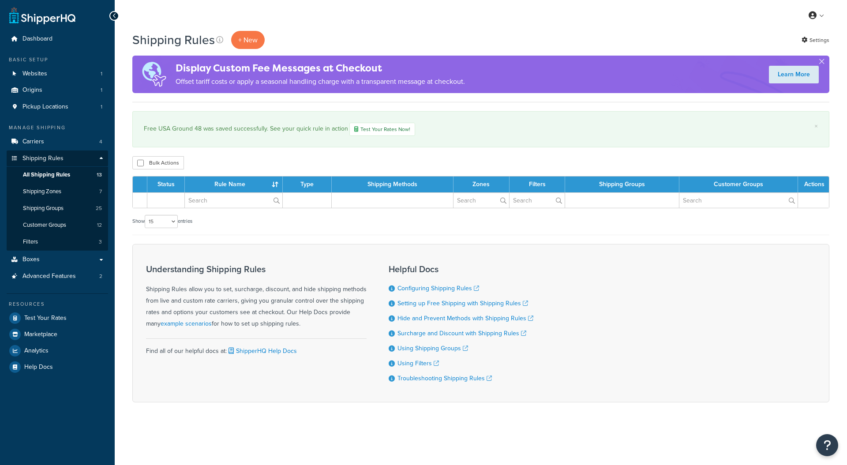
select select "15"
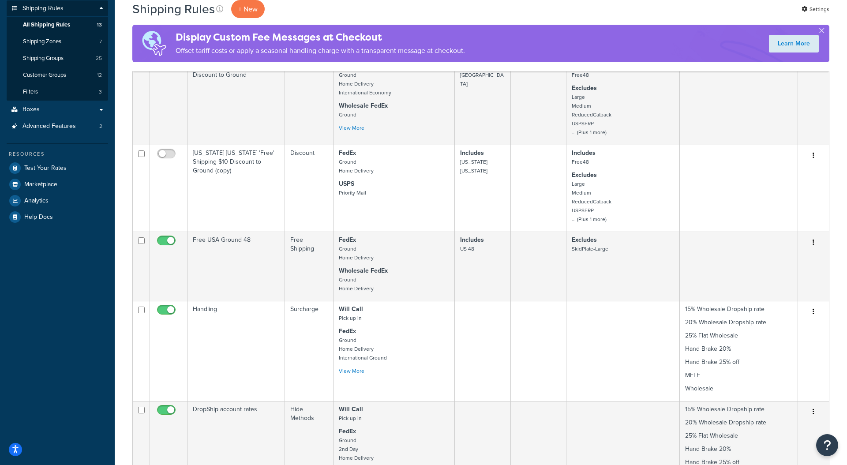
scroll to position [172, 0]
